Goal: Find contact information: Find contact information

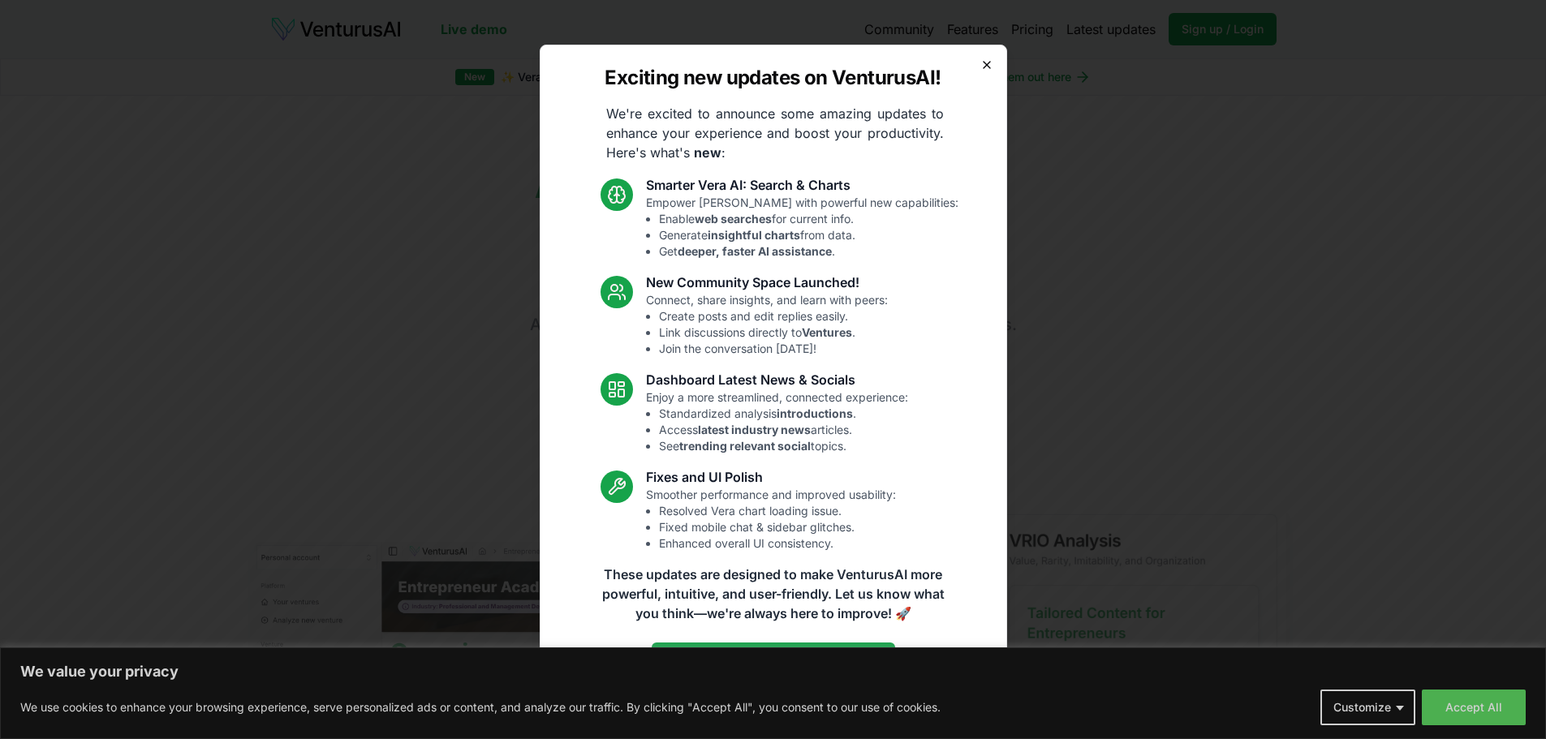
click at [987, 63] on icon "button" at bounding box center [986, 65] width 6 height 6
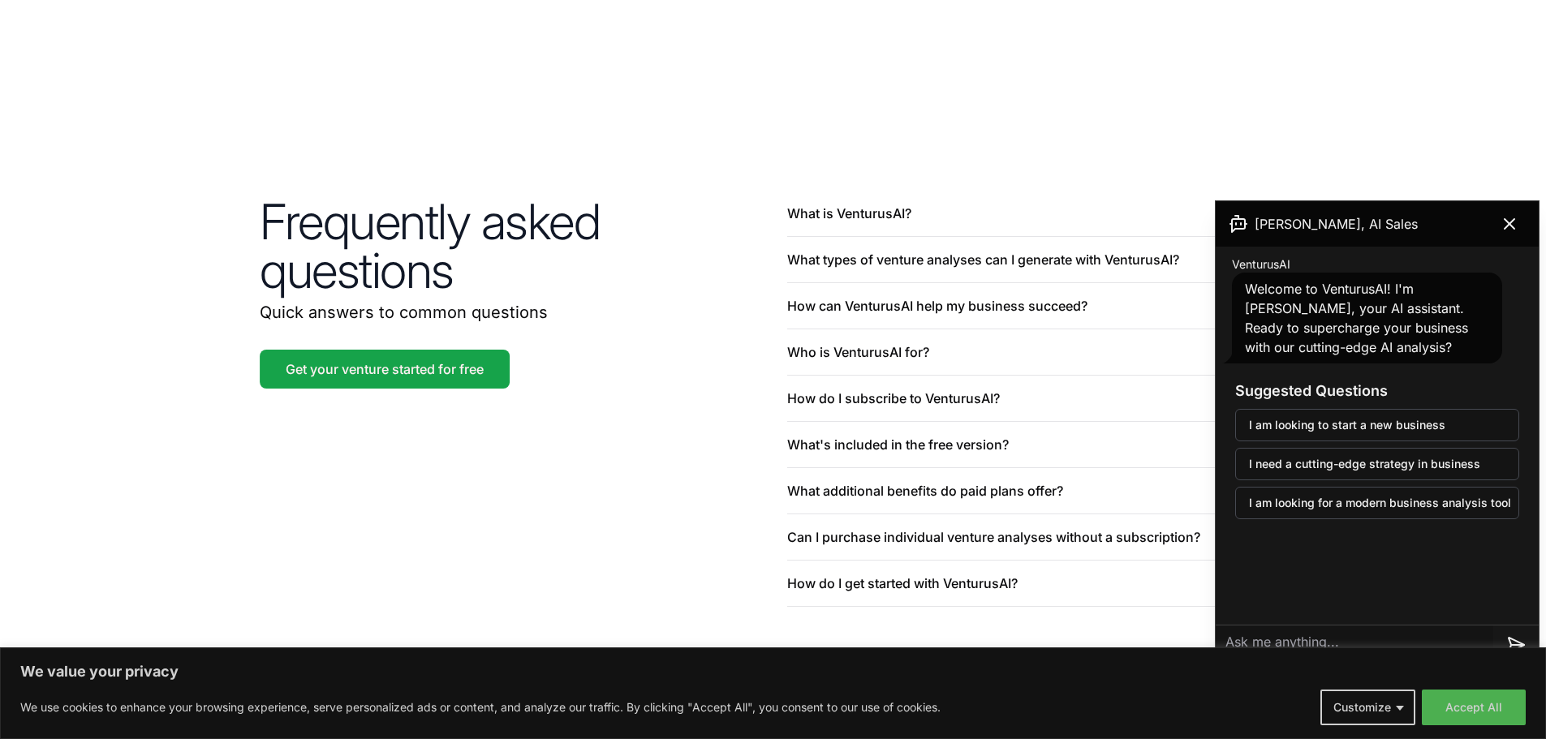
scroll to position [3790, 0]
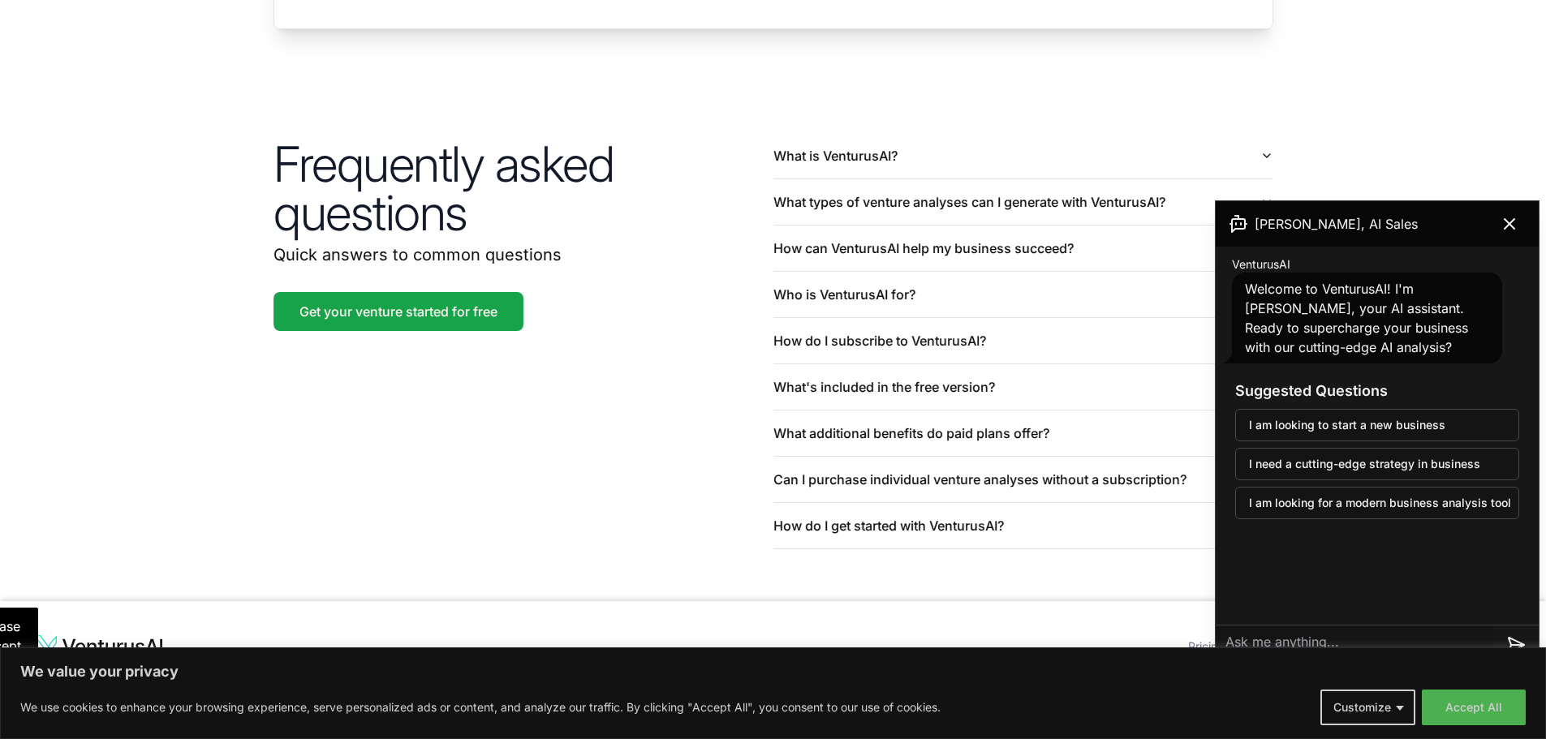
click at [1458, 705] on button "Accept All" at bounding box center [1474, 708] width 104 height 36
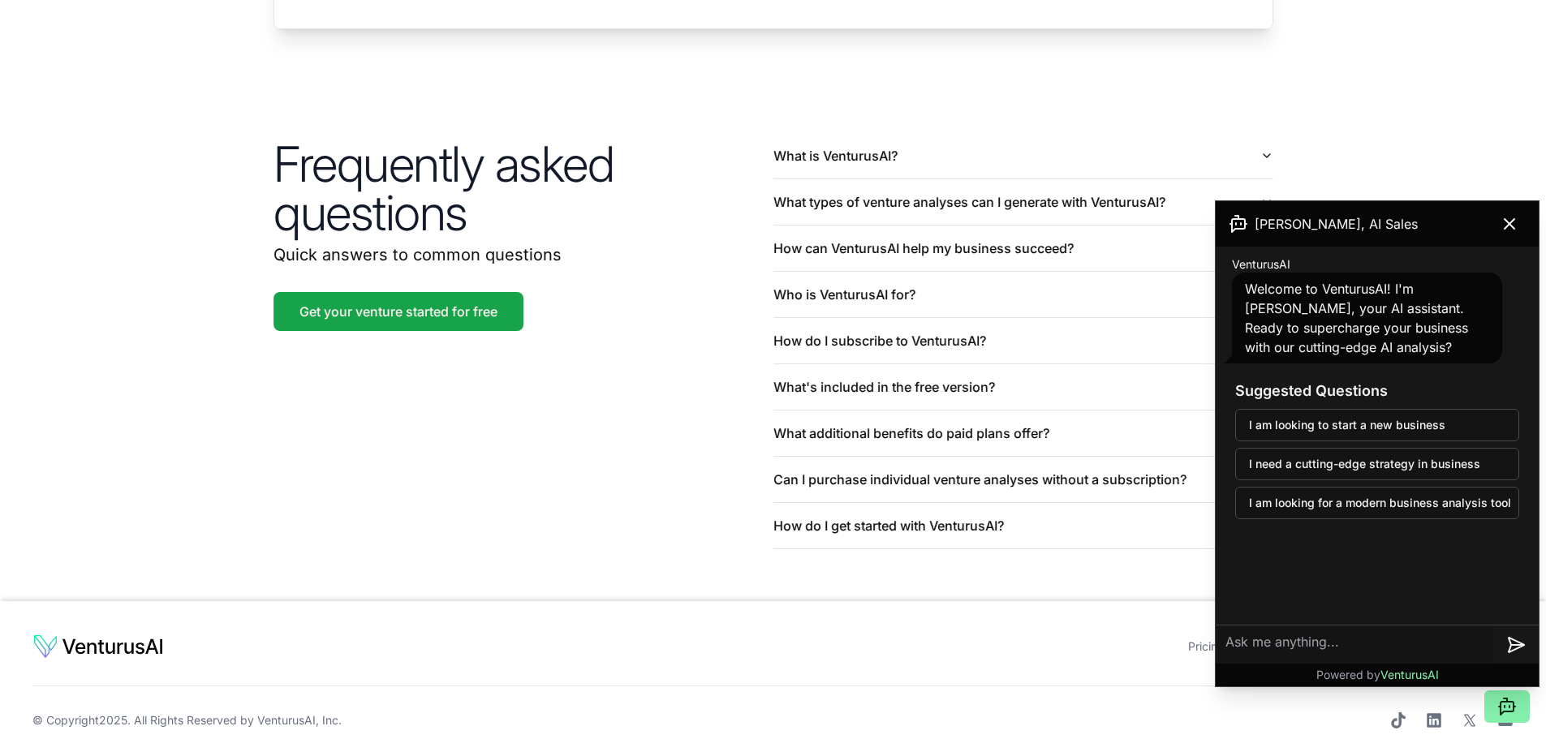
scroll to position [3789, 0]
click at [1510, 217] on icon at bounding box center [1508, 223] width 19 height 19
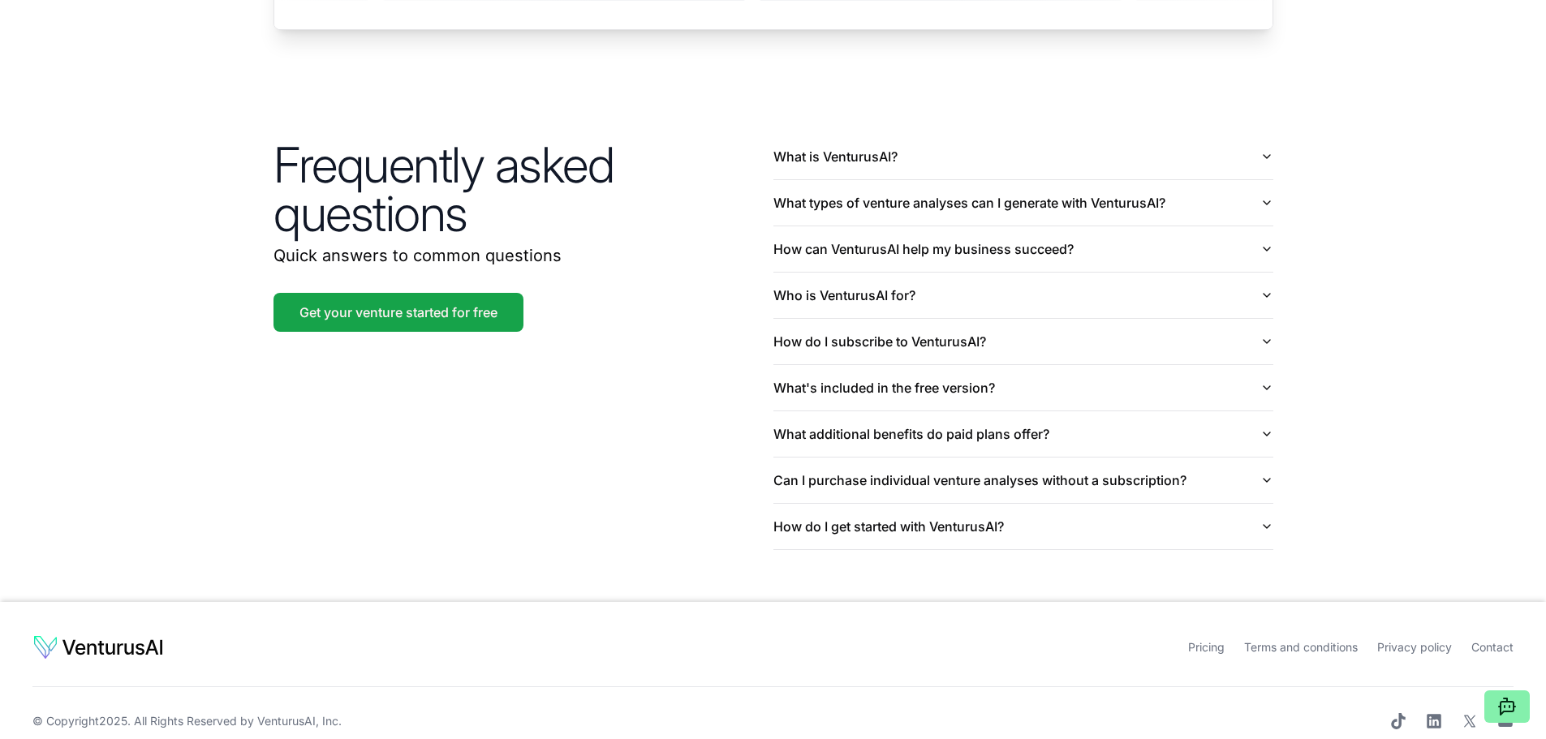
click at [1499, 639] on li "Contact" at bounding box center [1492, 647] width 42 height 16
click at [1493, 640] on link "Contact" at bounding box center [1492, 647] width 42 height 14
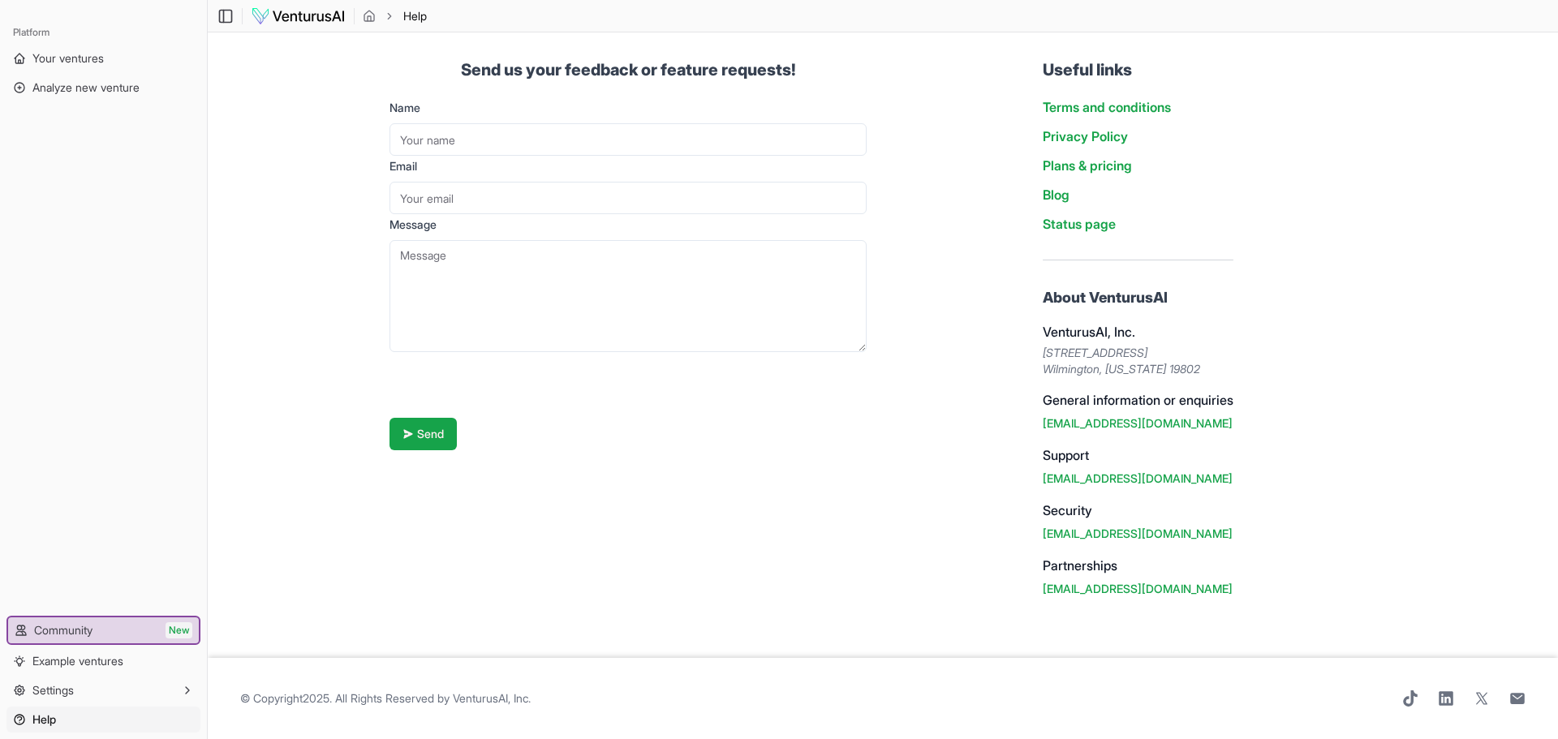
click at [1439, 495] on main "Toggle Sidebar Help Help Send us your feedback or feature requests! Name Email …" at bounding box center [883, 369] width 1350 height 739
click at [1370, 509] on div "Send us your feedback or feature requests! Name Email Message Send Useful links…" at bounding box center [883, 328] width 1039 height 592
